Goal: Task Accomplishment & Management: Complete application form

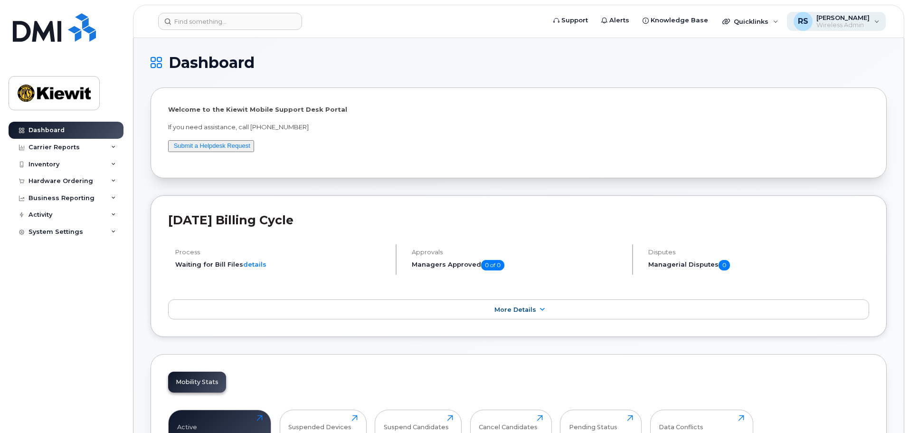
click at [839, 16] on span "[PERSON_NAME]" at bounding box center [843, 18] width 53 height 8
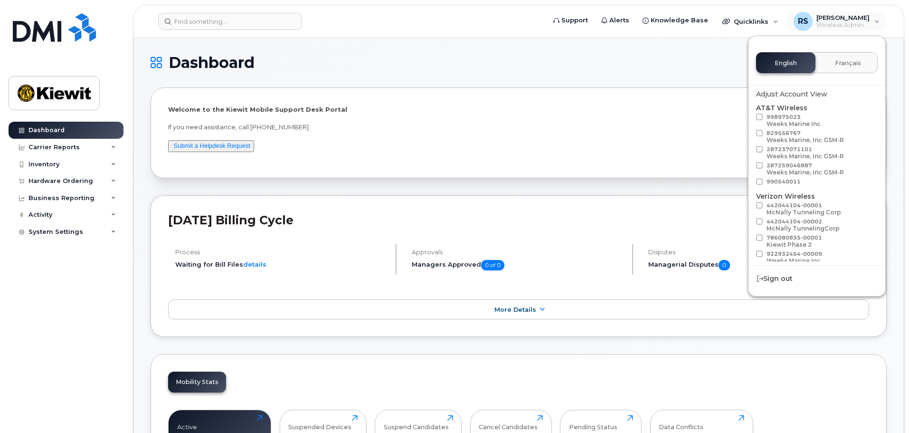
click at [639, 91] on div "Welcome to the Kiewit Mobile Support Desk Portal If you need assistance, call 8…" at bounding box center [519, 132] width 737 height 91
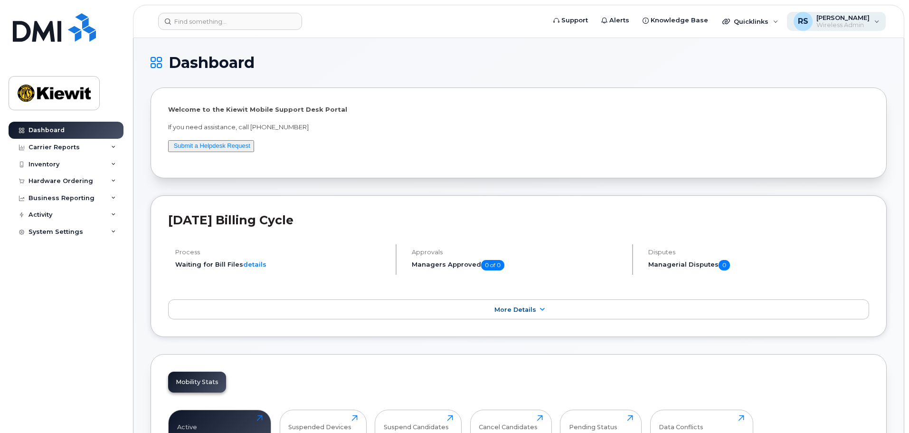
click at [852, 26] on span "Wireless Admin" at bounding box center [843, 25] width 53 height 8
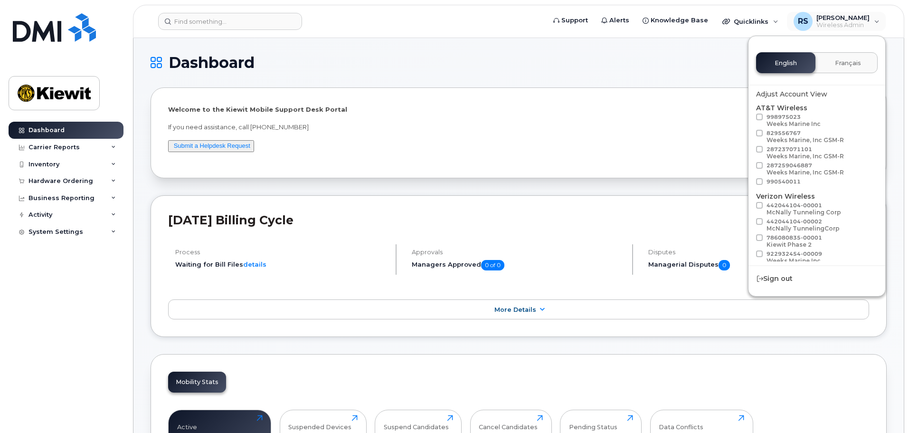
scroll to position [53, 0]
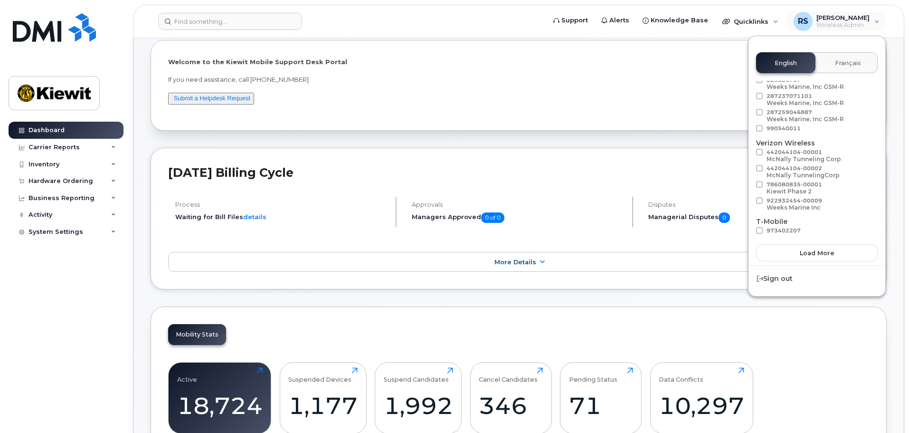
click at [649, 106] on div "Welcome to the Kiewit Mobile Support Desk Portal If you need assistance, call 8…" at bounding box center [518, 85] width 701 height 56
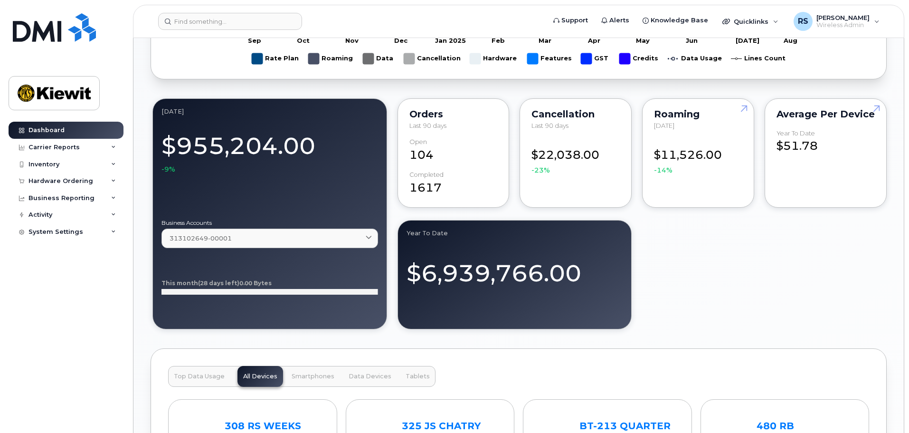
scroll to position [903, 0]
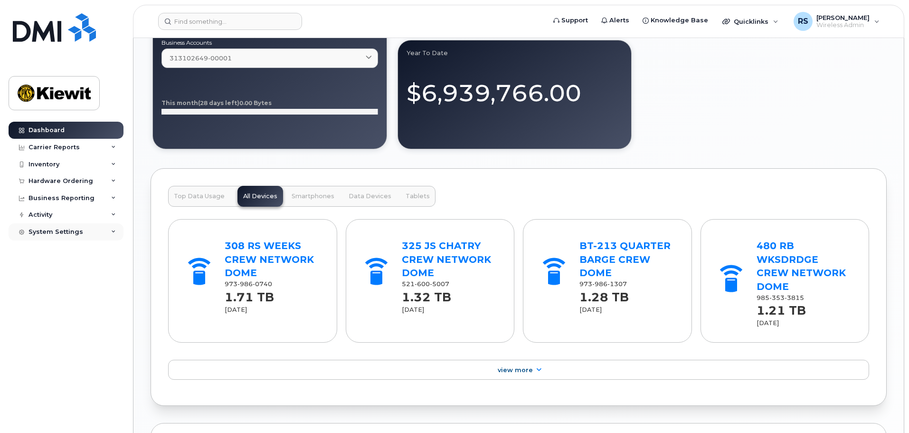
click at [58, 234] on div "System Settings" at bounding box center [56, 232] width 55 height 8
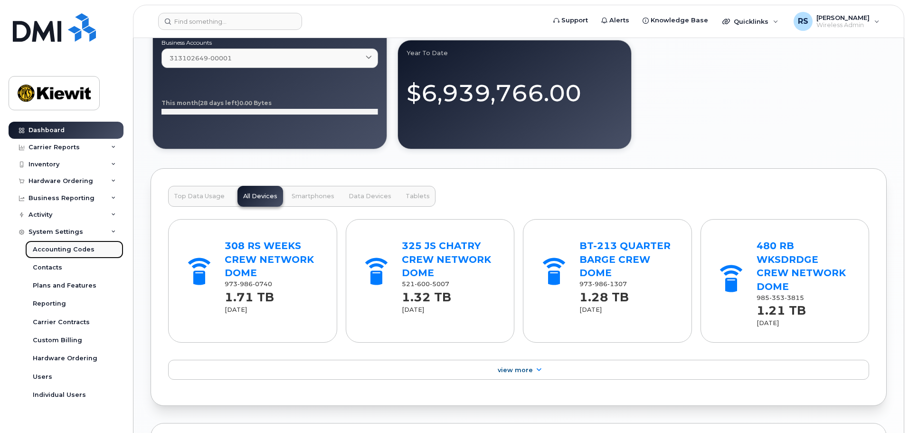
click at [55, 252] on div "Accounting Codes" at bounding box center [64, 249] width 62 height 9
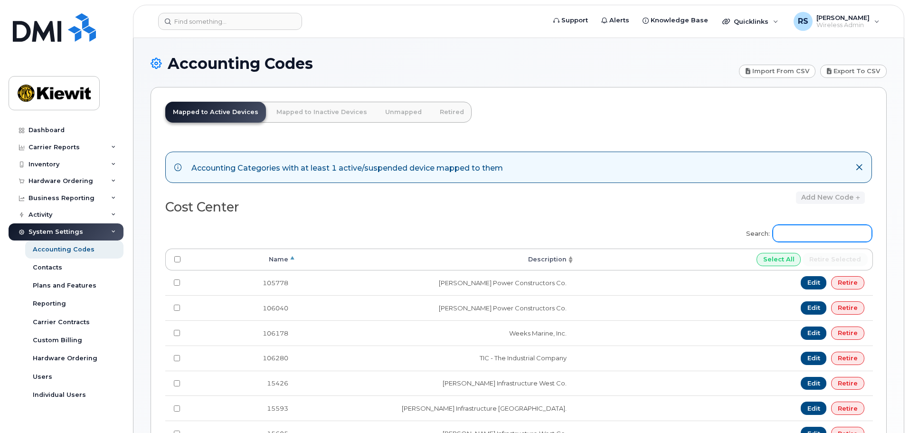
click at [812, 234] on input "Search:" at bounding box center [822, 233] width 99 height 17
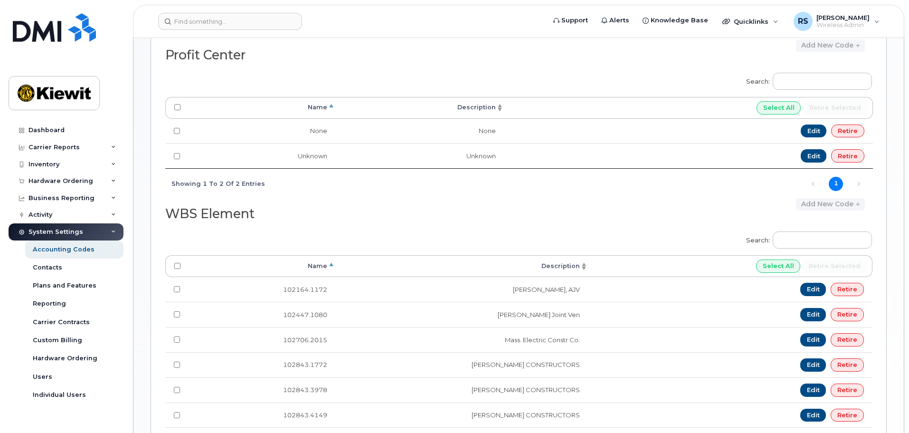
scroll to position [285, 0]
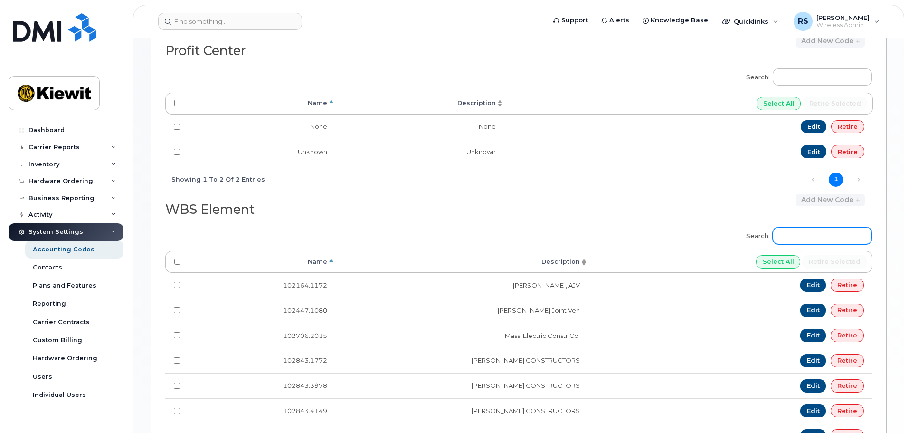
type input "106373"
click at [818, 228] on input "Search:" at bounding box center [822, 235] width 99 height 17
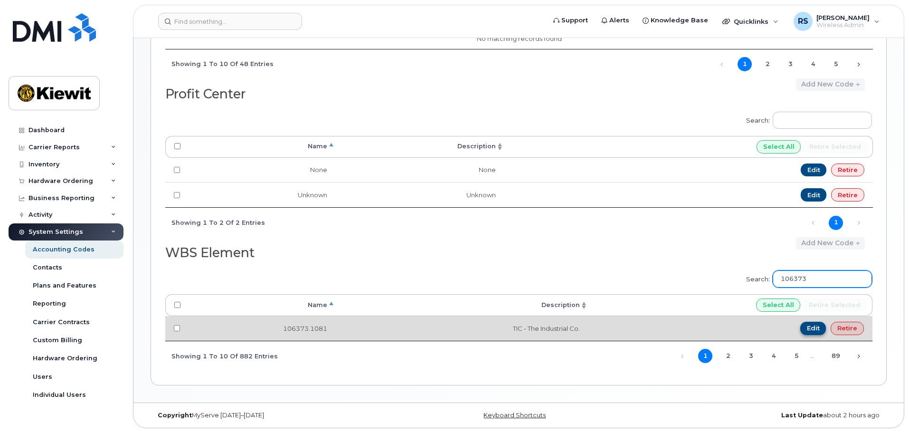
type input "106373"
click at [817, 328] on link "Edit" at bounding box center [814, 328] width 26 height 13
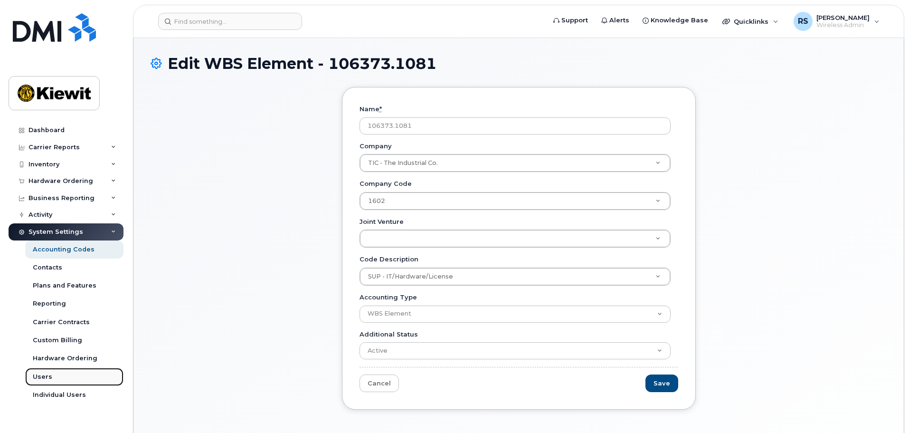
click at [57, 384] on link "Users" at bounding box center [74, 377] width 98 height 18
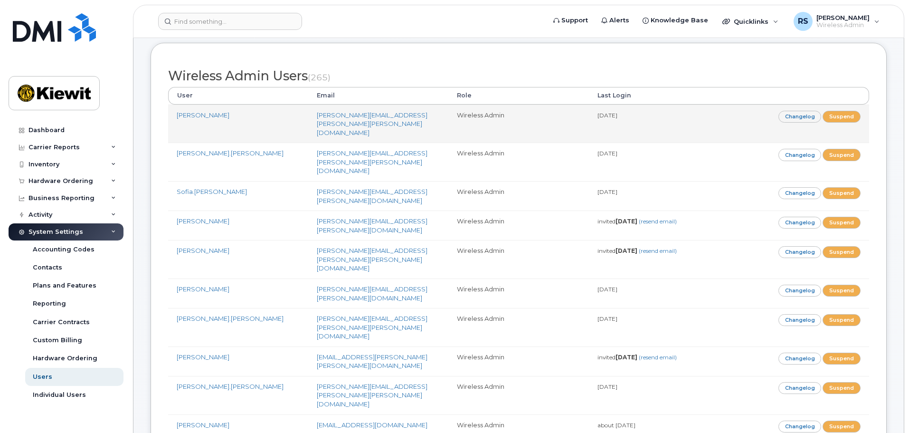
scroll to position [143, 0]
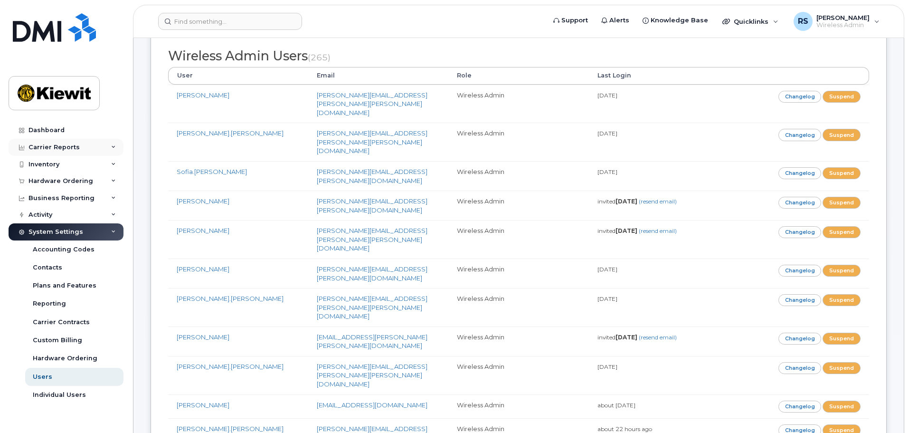
click at [63, 152] on div "Carrier Reports" at bounding box center [66, 147] width 115 height 17
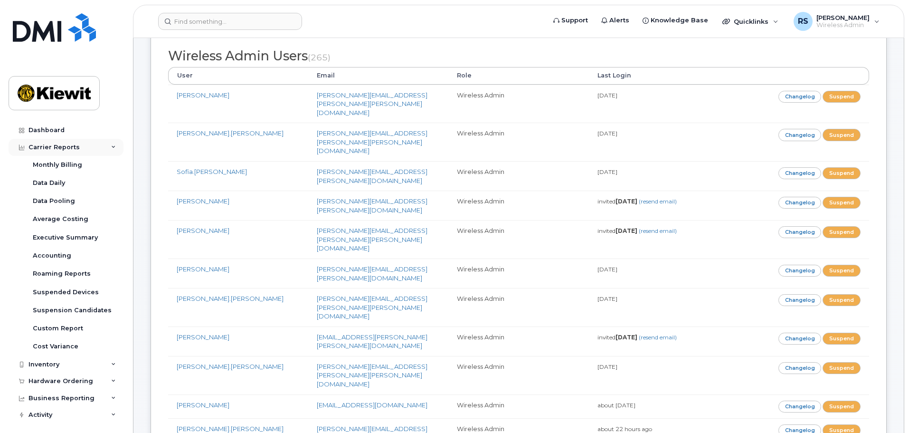
click at [65, 147] on div "Carrier Reports" at bounding box center [54, 148] width 51 height 8
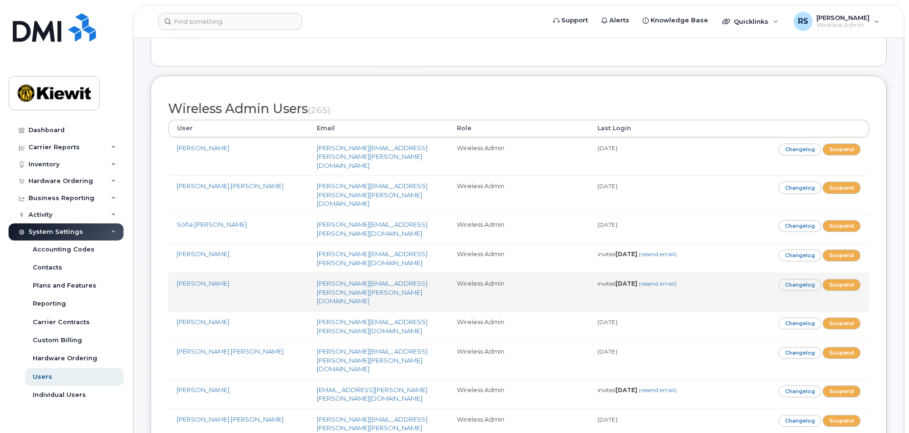
scroll to position [0, 0]
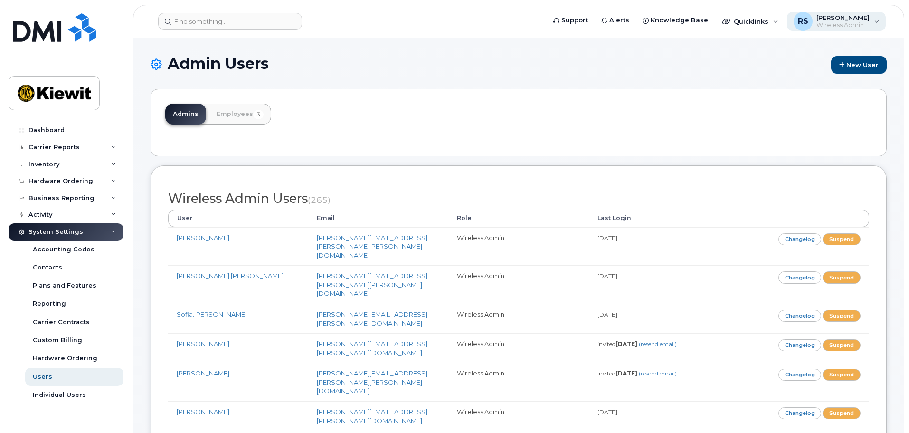
click at [845, 23] on span "Wireless Admin" at bounding box center [843, 25] width 53 height 8
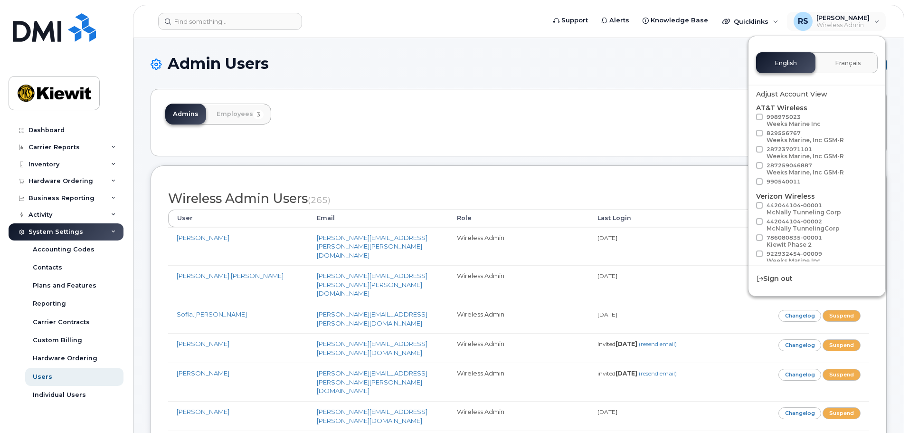
click at [611, 60] on h1 "Admin Users New User" at bounding box center [519, 64] width 737 height 19
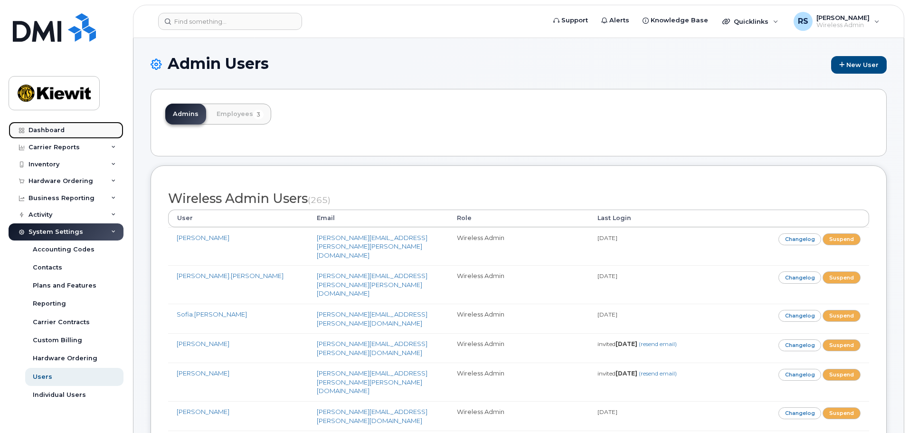
click at [55, 128] on div "Dashboard" at bounding box center [47, 130] width 36 height 8
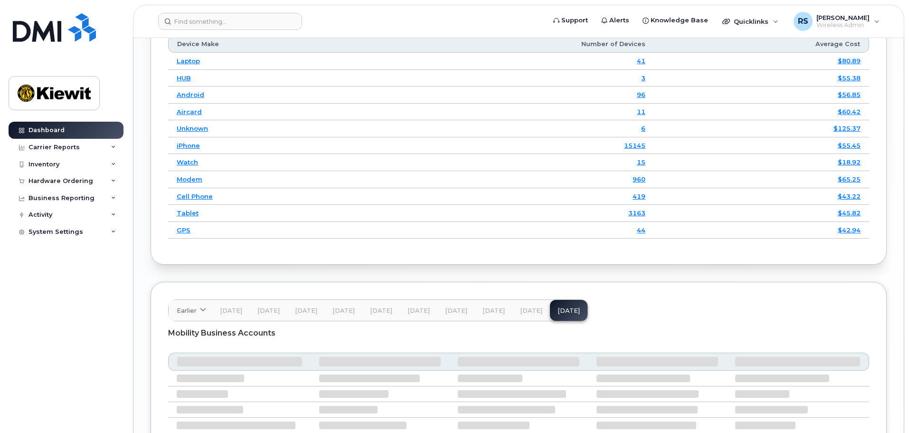
scroll to position [1451, 0]
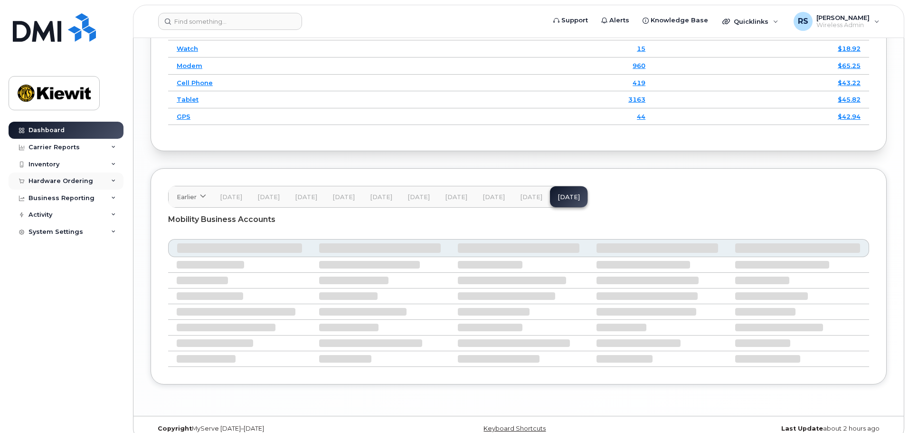
click at [74, 189] on div "Hardware Ordering" at bounding box center [66, 180] width 115 height 17
click at [64, 192] on link "Overview" at bounding box center [74, 199] width 98 height 18
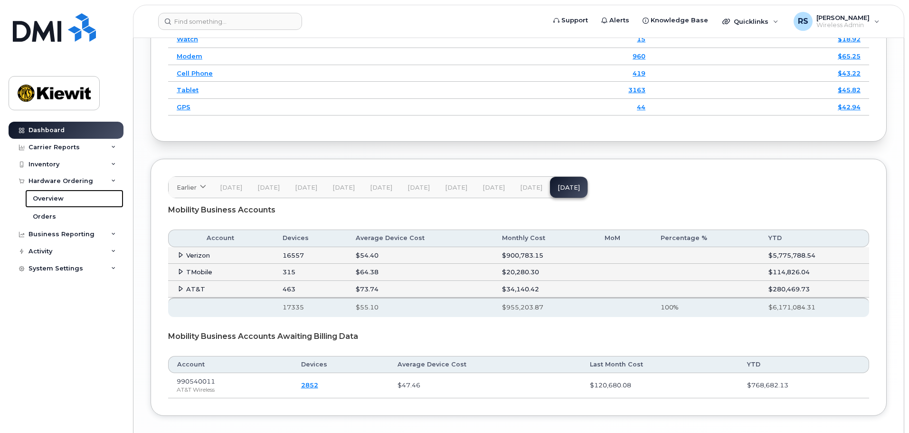
scroll to position [1491, 0]
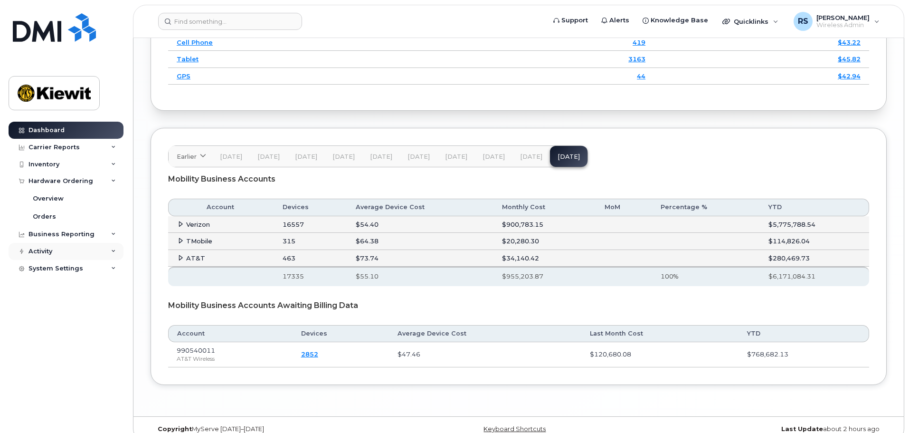
click at [57, 253] on div "Activity" at bounding box center [66, 251] width 115 height 17
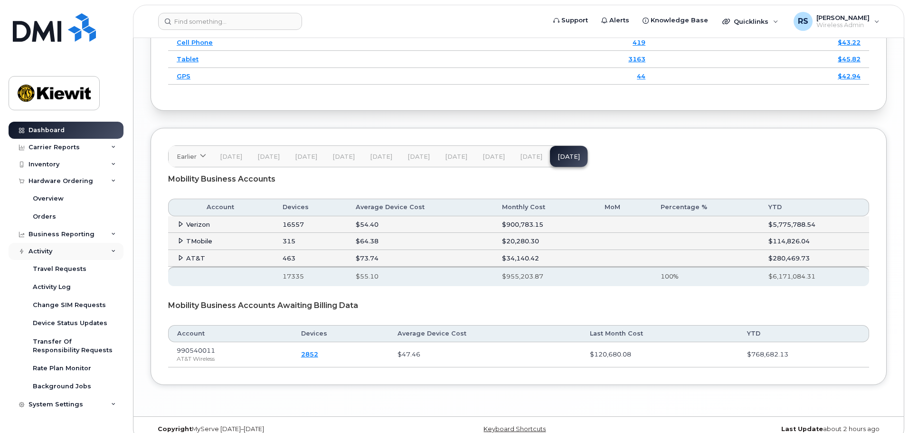
click at [59, 252] on div "Activity" at bounding box center [66, 251] width 115 height 17
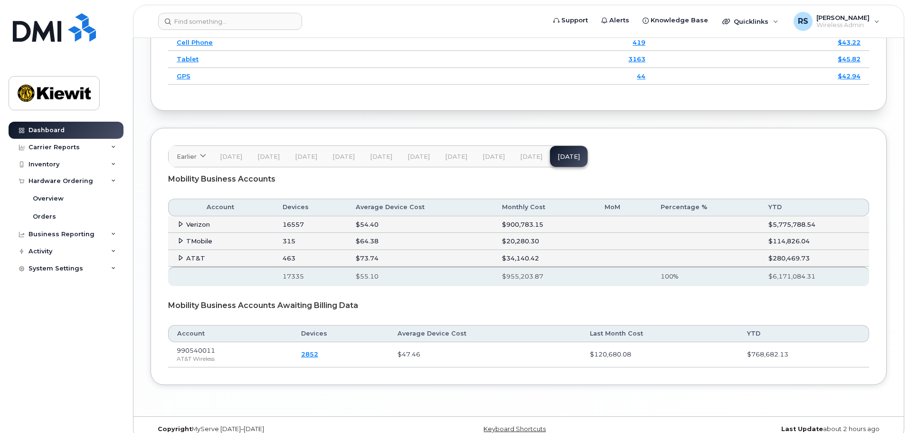
click at [57, 279] on div "Dashboard Carrier Reports Monthly Billing Data Daily Data Pooling Average Costi…" at bounding box center [67, 270] width 117 height 297
click at [68, 266] on div "System Settings" at bounding box center [56, 269] width 55 height 8
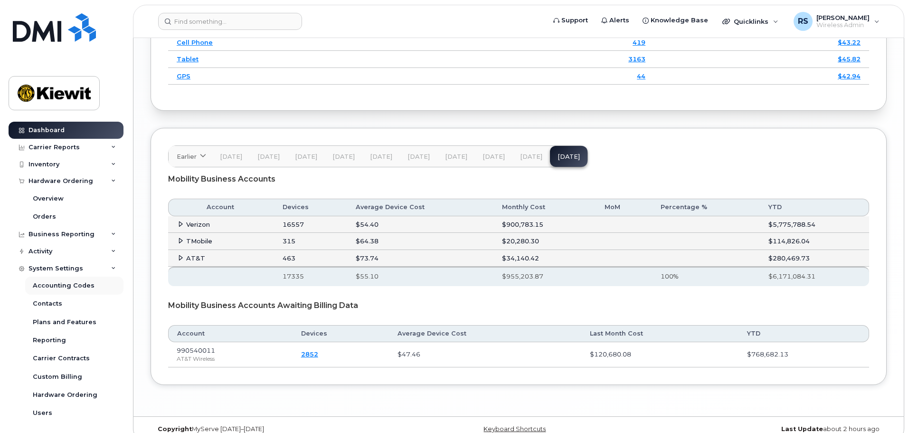
scroll to position [21, 0]
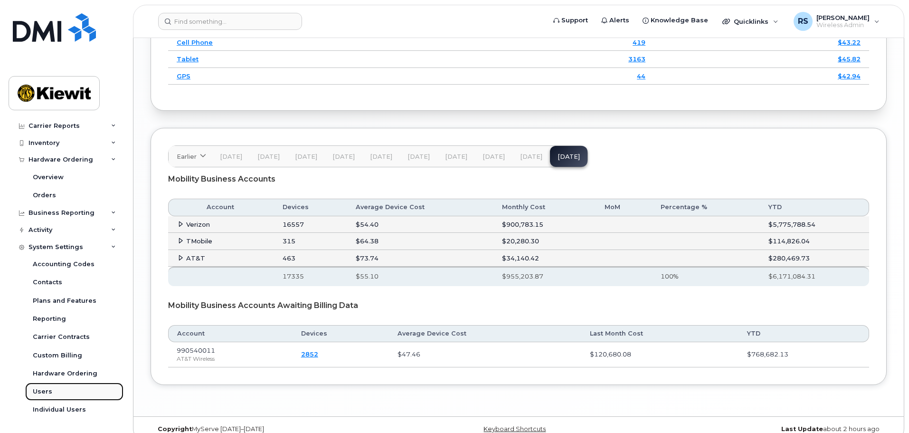
click at [42, 392] on div "Users" at bounding box center [42, 391] width 19 height 9
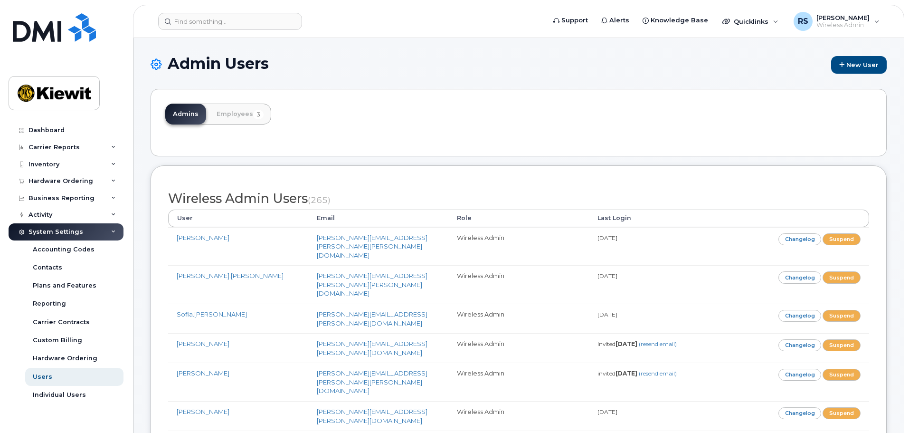
click at [156, 67] on icon at bounding box center [156, 64] width 11 height 19
drag, startPoint x: 888, startPoint y: 273, endPoint x: 885, endPoint y: 84, distance: 188.7
click at [855, 70] on link "New User" at bounding box center [860, 65] width 56 height 18
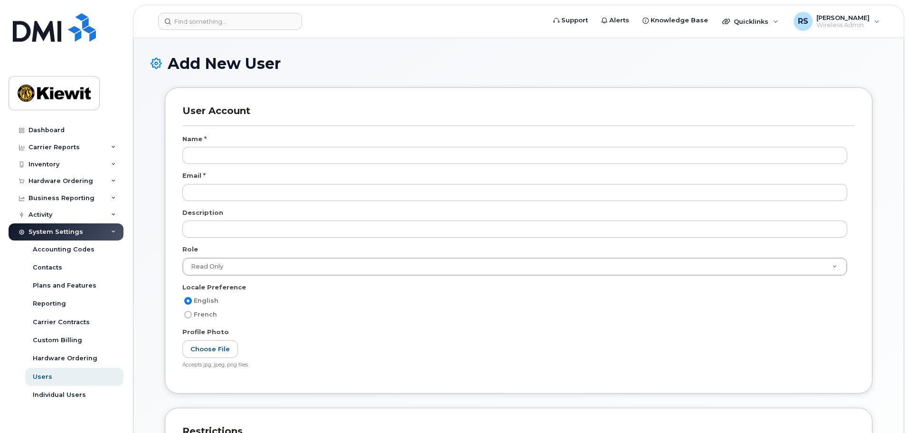
select select
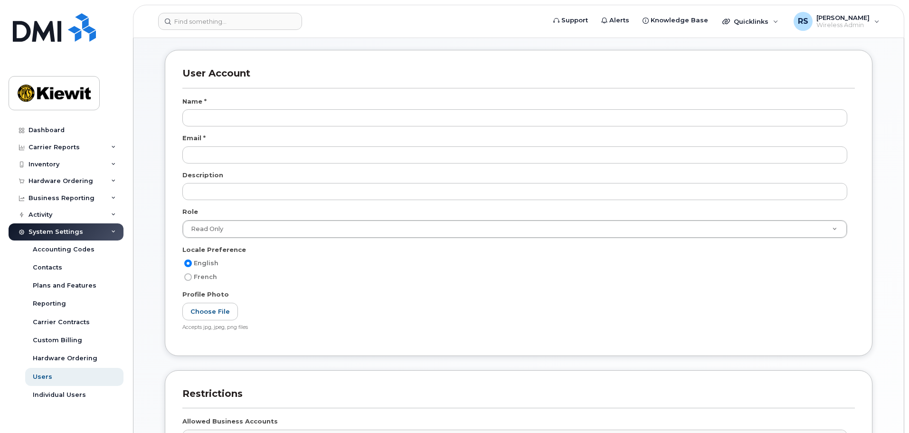
scroll to position [143, 0]
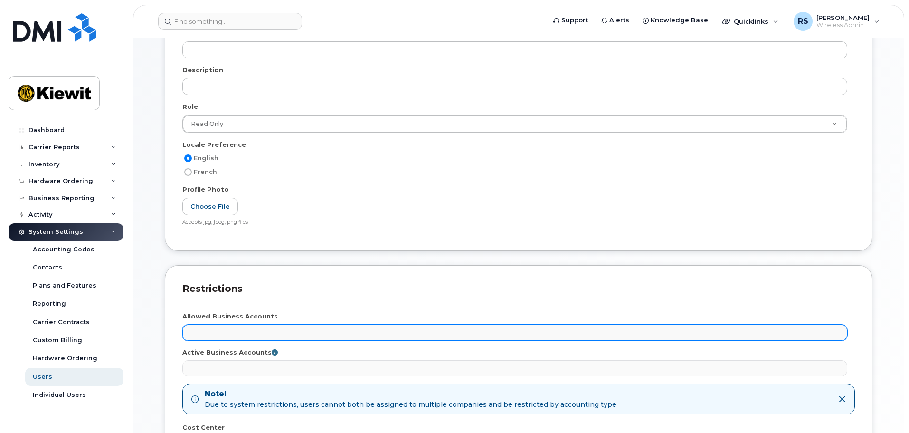
click at [287, 334] on ul at bounding box center [515, 332] width 664 height 15
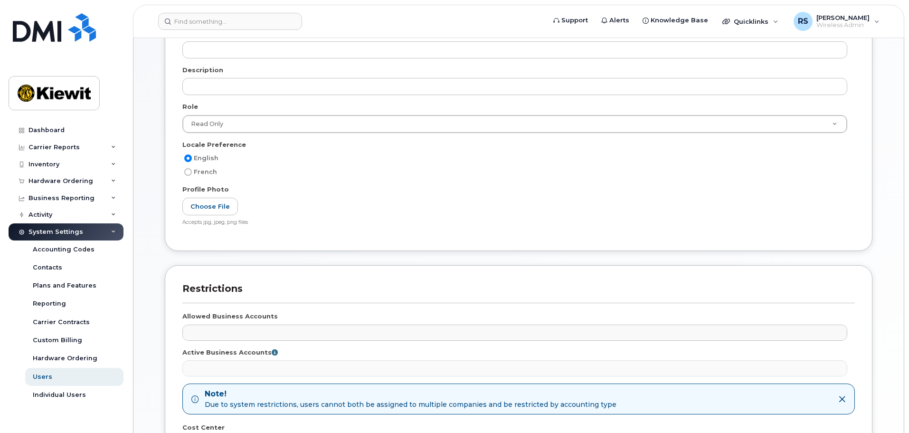
click at [300, 373] on ul at bounding box center [515, 368] width 664 height 15
click at [306, 364] on ul at bounding box center [515, 368] width 664 height 15
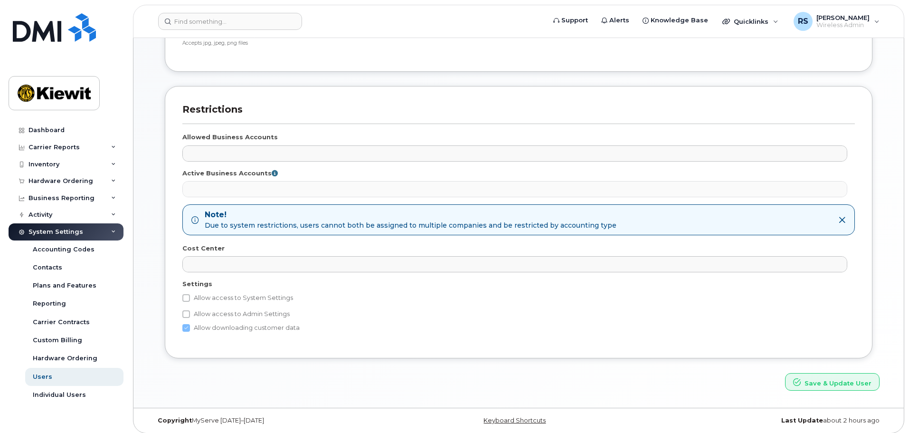
scroll to position [327, 0]
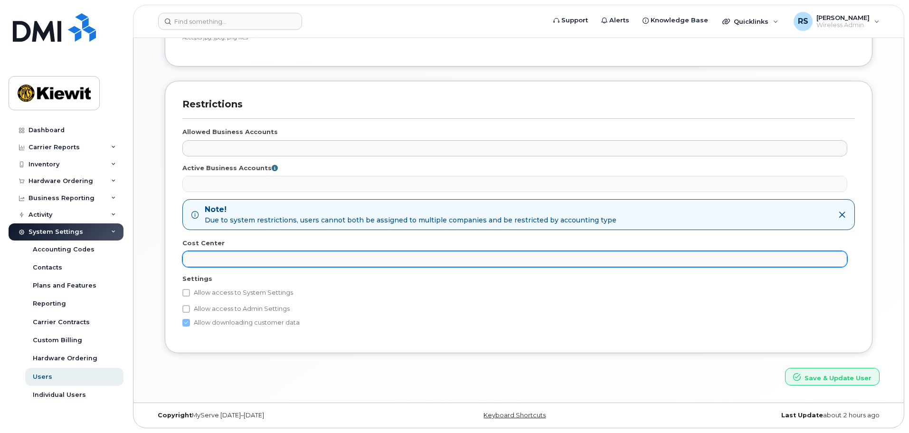
click at [243, 255] on ul at bounding box center [515, 258] width 664 height 15
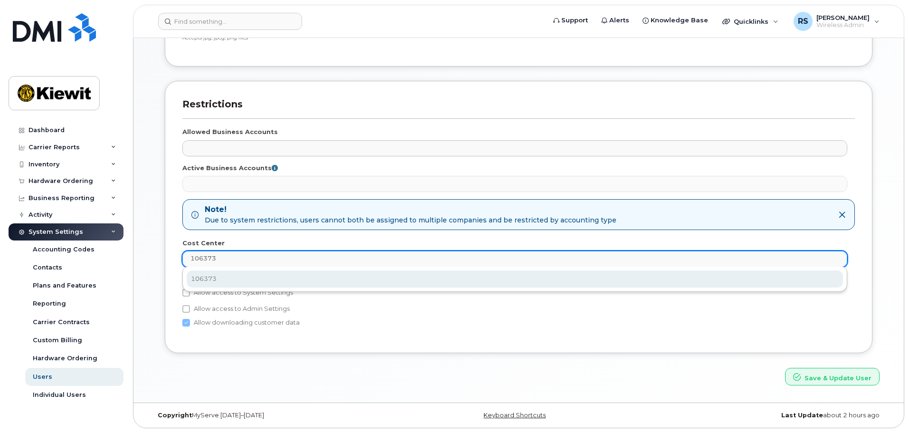
type input "106373"
type input "34976801"
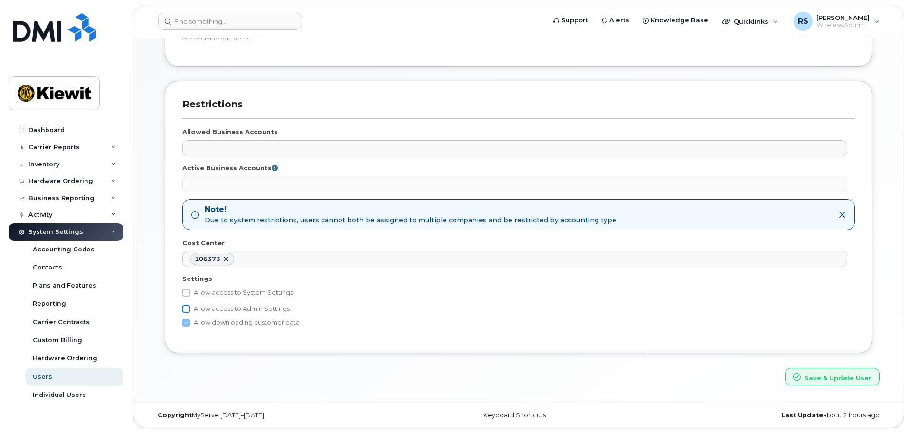
click at [183, 307] on input "Allow access to Admin Settings" at bounding box center [186, 309] width 8 height 8
checkbox input "true"
click at [184, 293] on input "Allow access to System Settings" at bounding box center [186, 293] width 8 height 8
checkbox input "true"
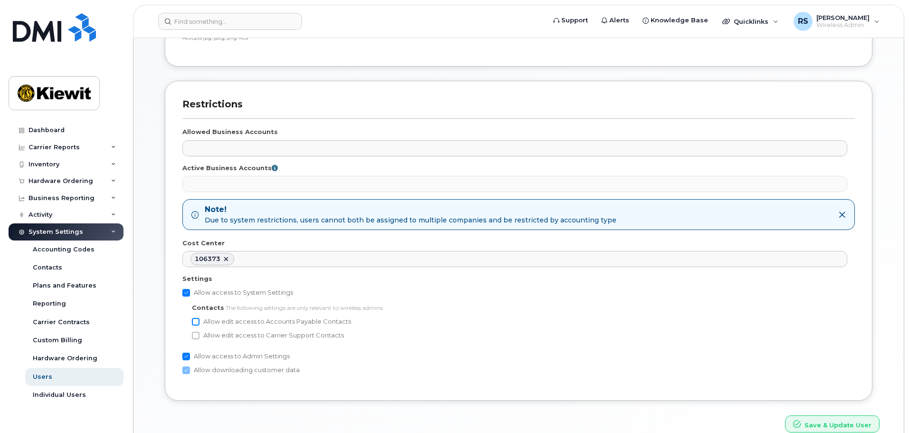
click at [194, 320] on input "Allow edit access to Accounts Payable Contacts" at bounding box center [196, 322] width 8 height 8
checkbox input "true"
click at [195, 334] on input "Allow edit access to Carrier Support Contacts" at bounding box center [196, 336] width 8 height 8
checkbox input "true"
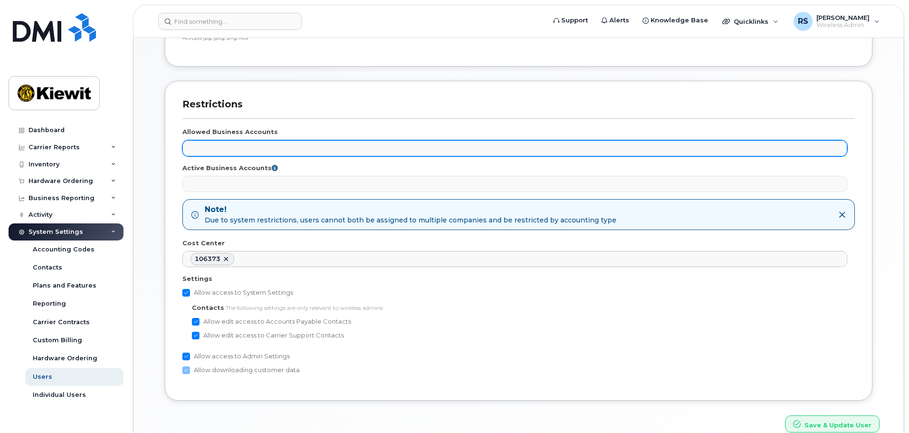
click at [235, 155] on ul at bounding box center [515, 148] width 664 height 15
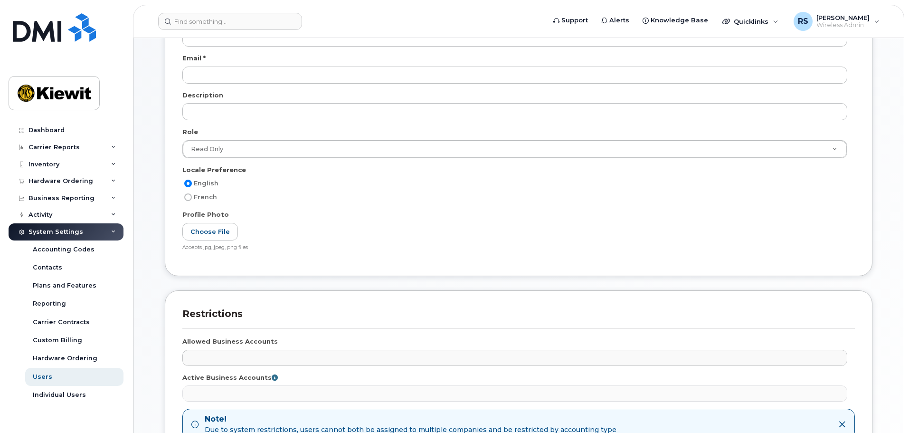
scroll to position [0, 0]
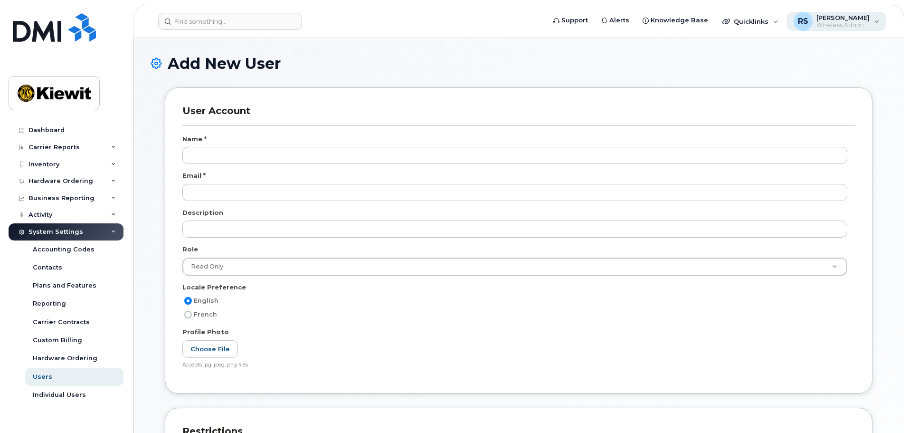
click at [851, 23] on span "Wireless Admin" at bounding box center [843, 25] width 53 height 8
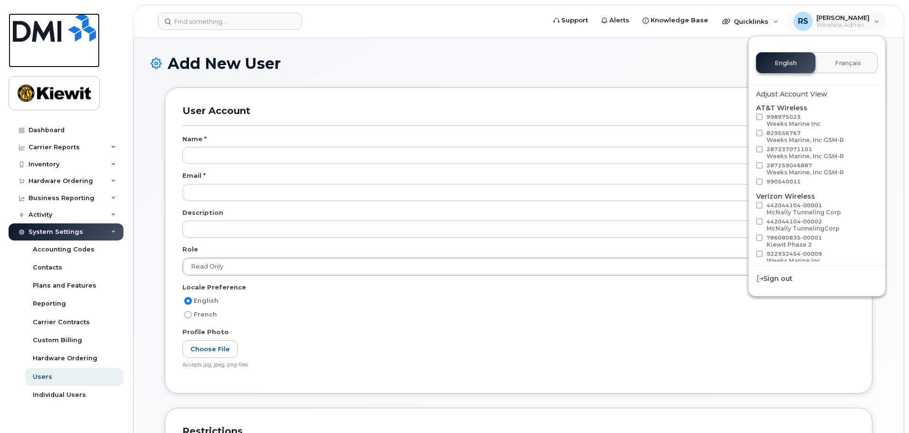
click at [50, 39] on img at bounding box center [54, 27] width 83 height 29
